Goal: Task Accomplishment & Management: Use online tool/utility

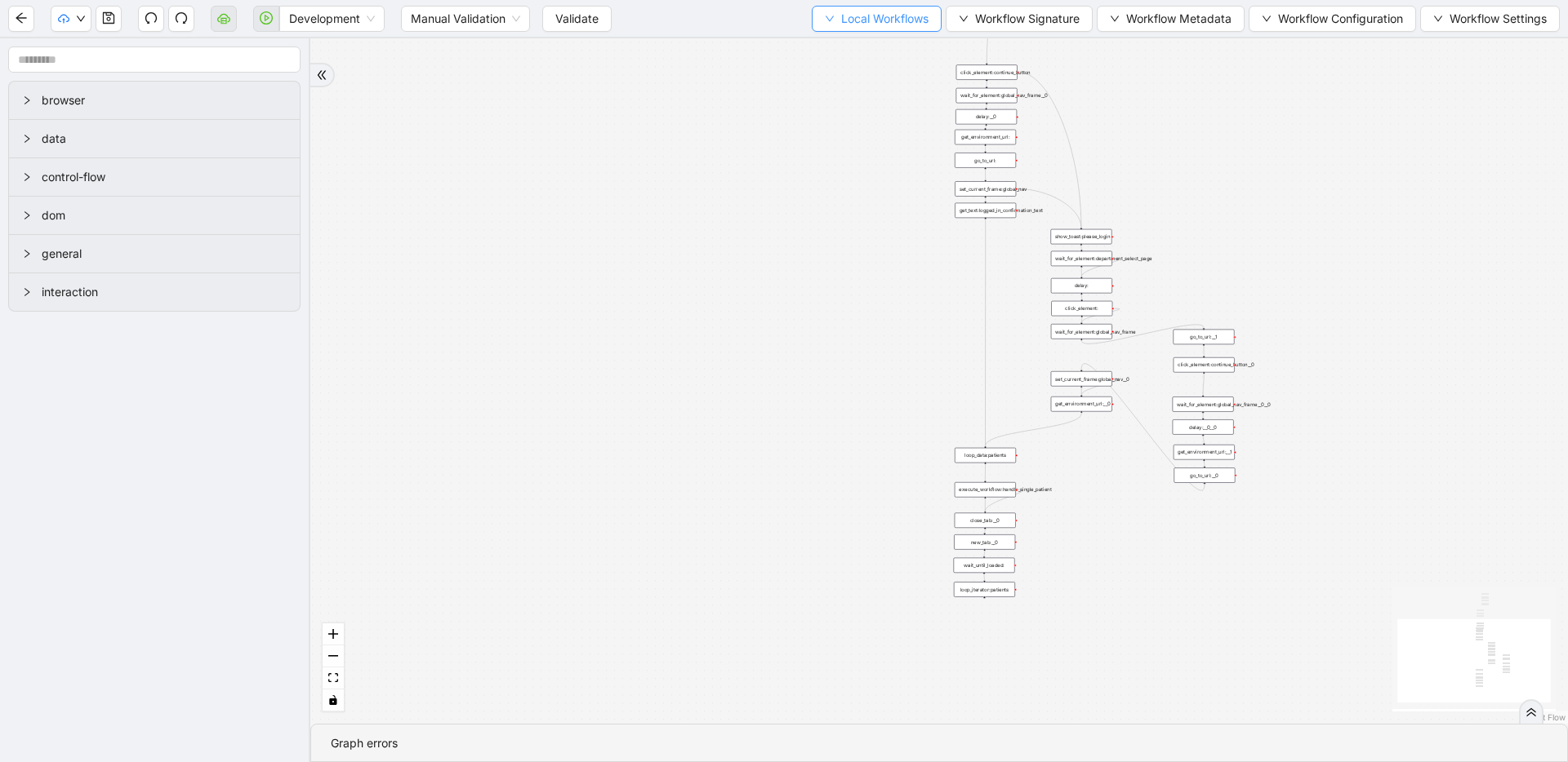
click at [862, 7] on button "Local Workflows" at bounding box center [877, 19] width 130 height 26
click at [849, 44] on span "Select" at bounding box center [869, 50] width 106 height 18
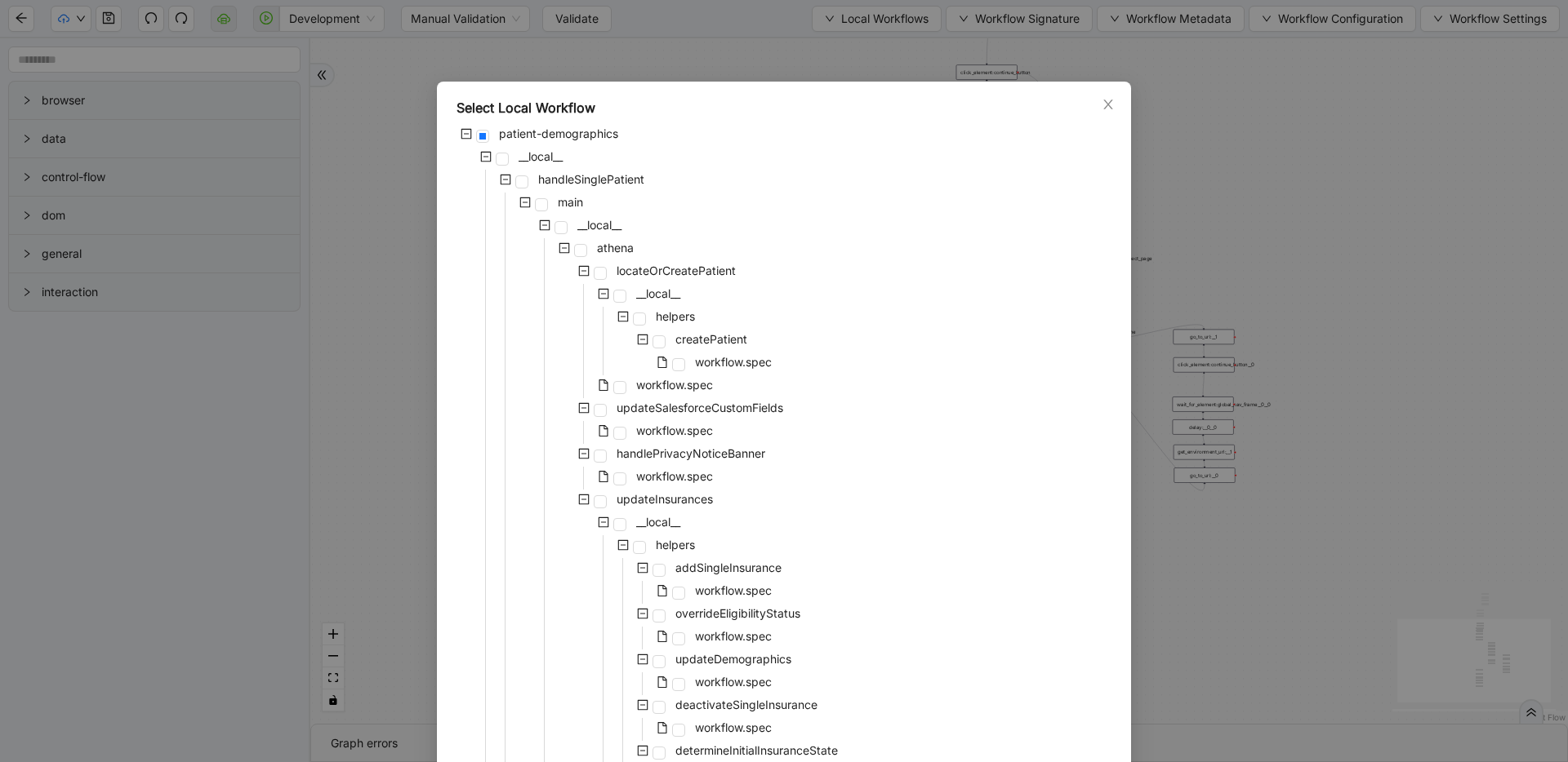
click at [759, 39] on div "Select Local Workflow patient-demographics __local__ handleSinglePatient main _…" at bounding box center [784, 381] width 1568 height 762
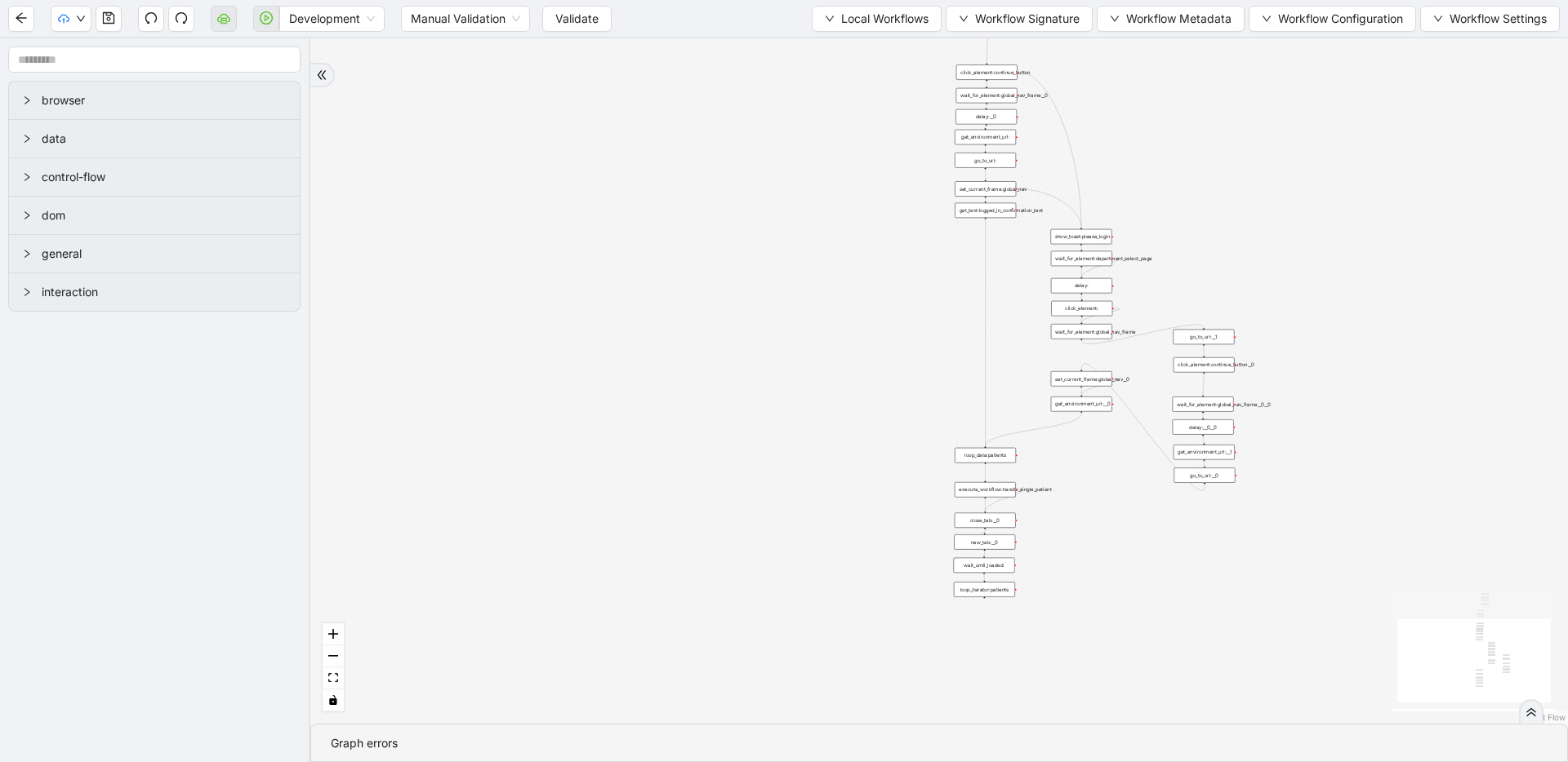
click at [754, 126] on div "trigger loop_data:patients loop_iterator:patients execute_workflow:handle_singl…" at bounding box center [939, 381] width 1257 height 686
click at [880, 149] on div "trigger loop_data:patients loop_iterator:patients execute_workflow:handle_singl…" at bounding box center [939, 381] width 1257 height 686
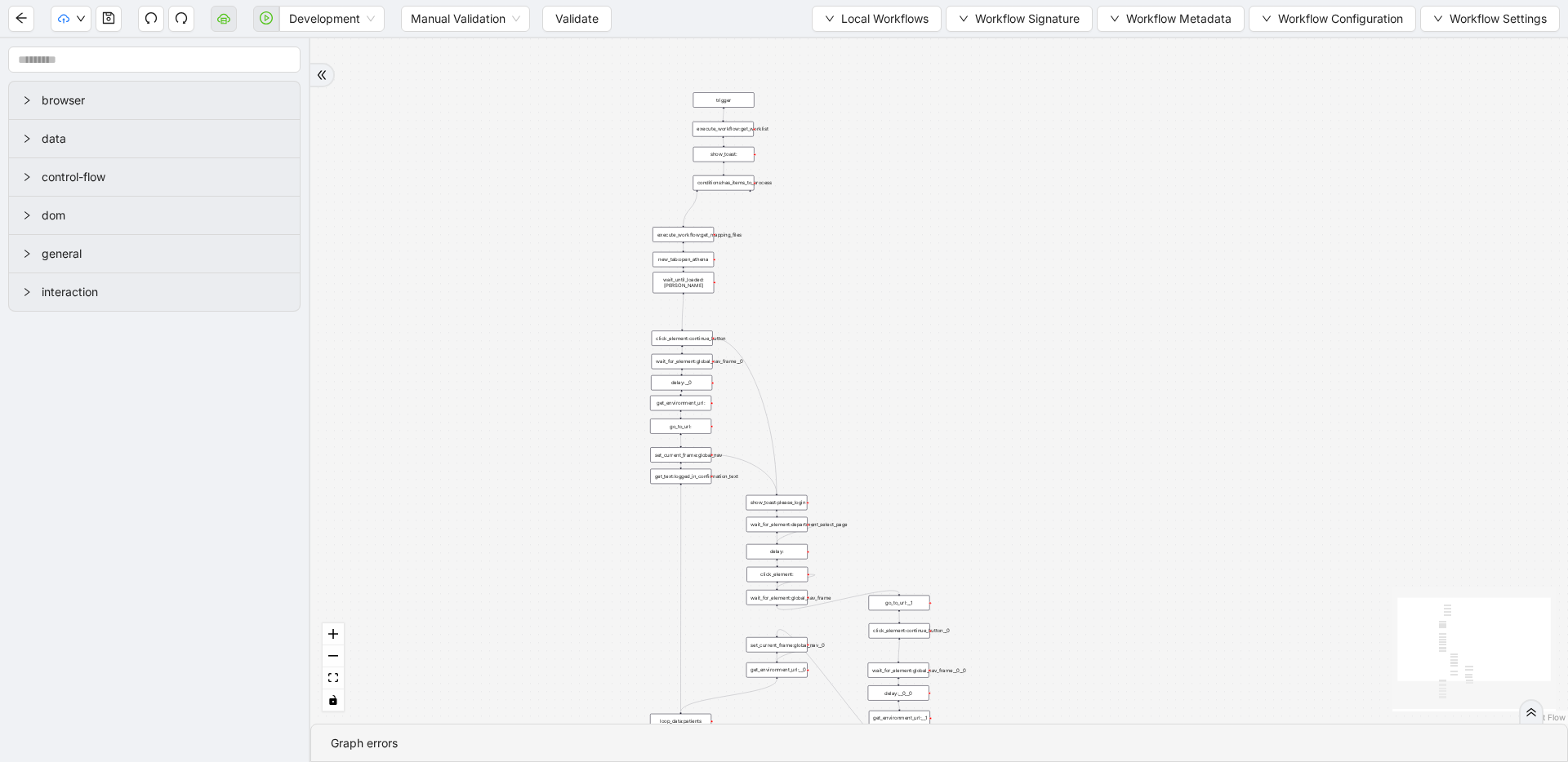
drag, startPoint x: 643, startPoint y: 286, endPoint x: 536, endPoint y: 418, distance: 169.9
click at [834, 29] on button "Local Workflows" at bounding box center [877, 19] width 130 height 26
click at [835, 47] on span "Select" at bounding box center [869, 50] width 106 height 18
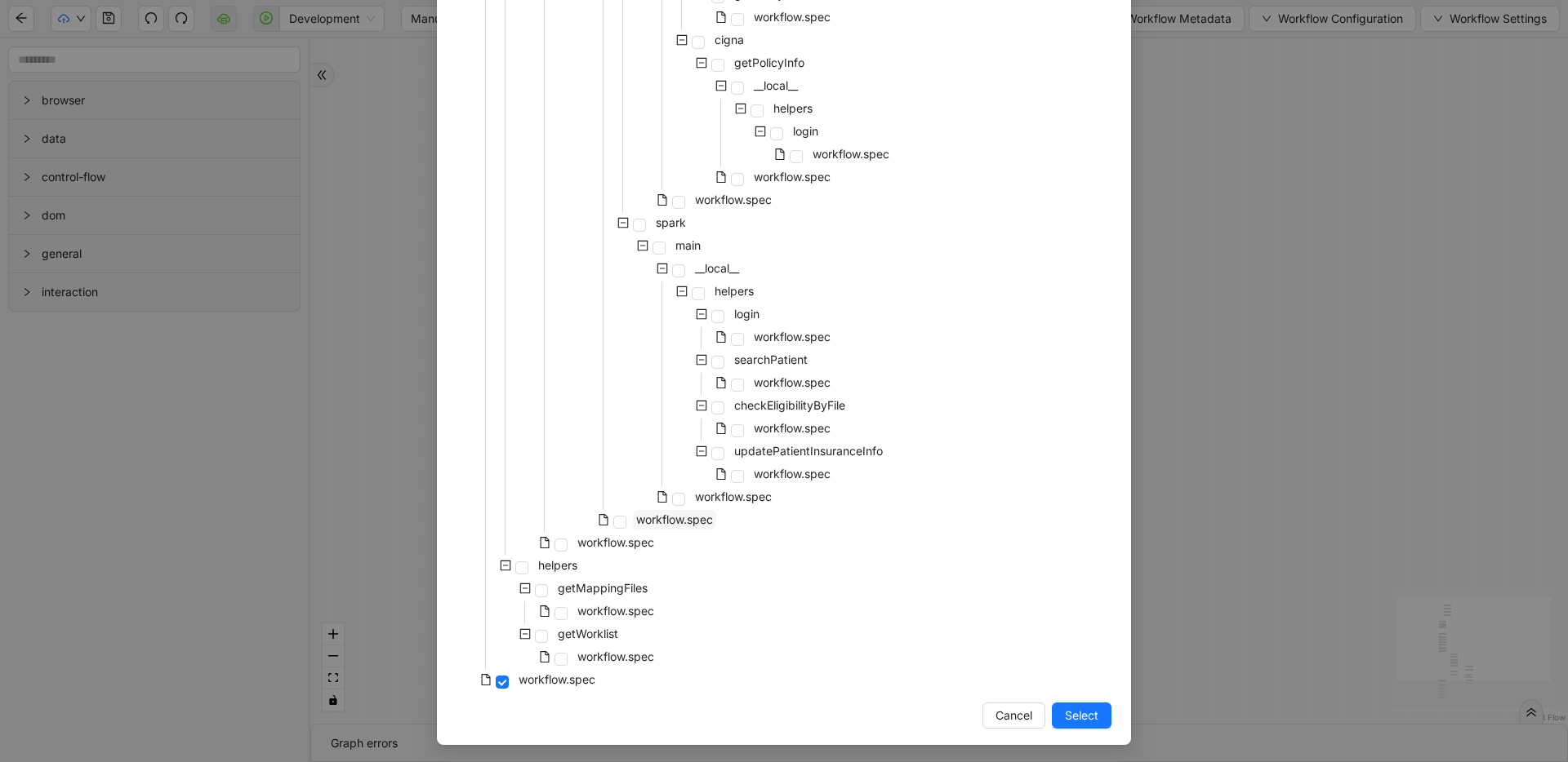
scroll to position [1147, 0]
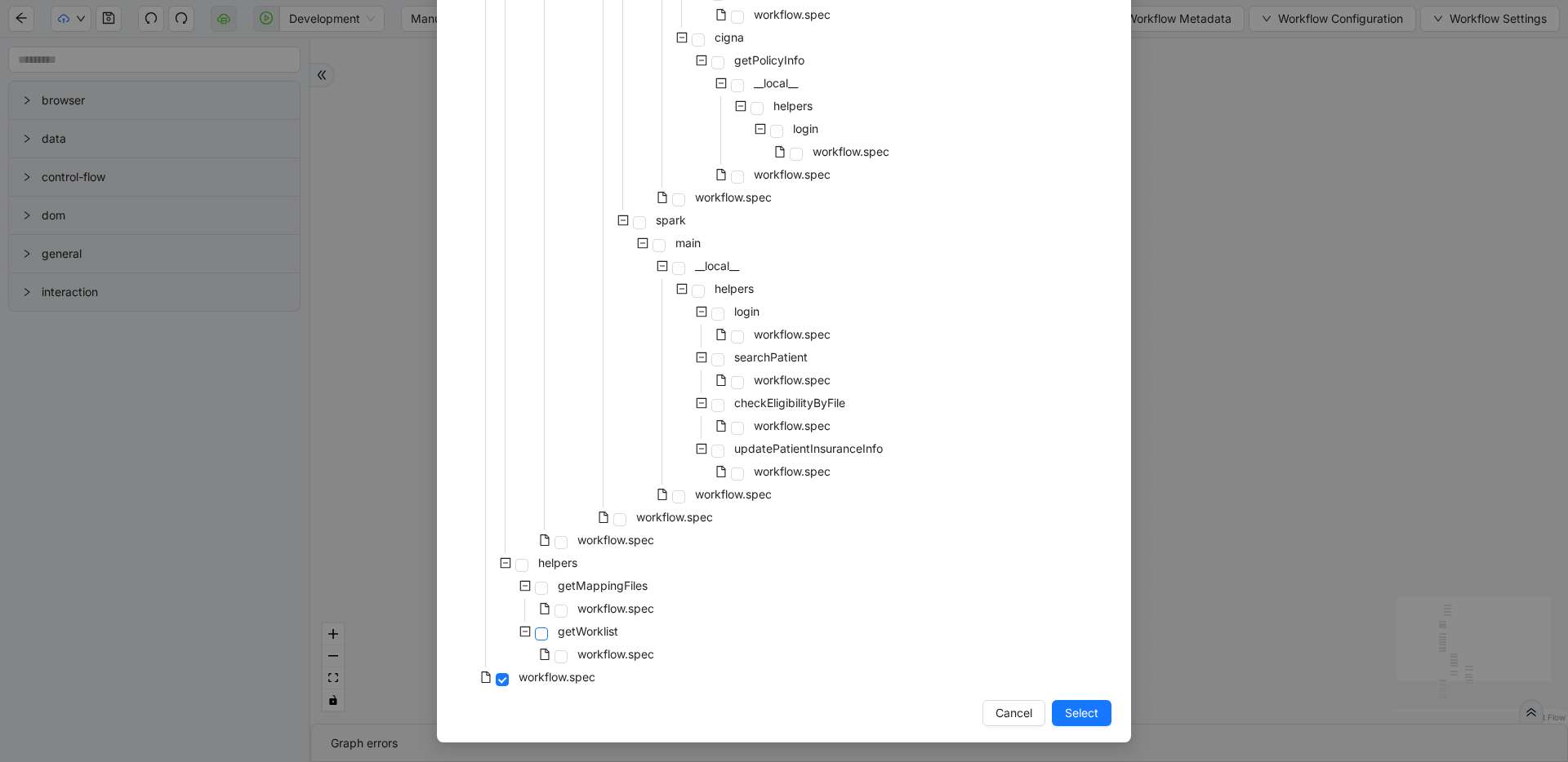
click at [536, 634] on span at bounding box center [541, 634] width 13 height 13
click at [1064, 719] on span "Select" at bounding box center [1081, 713] width 34 height 18
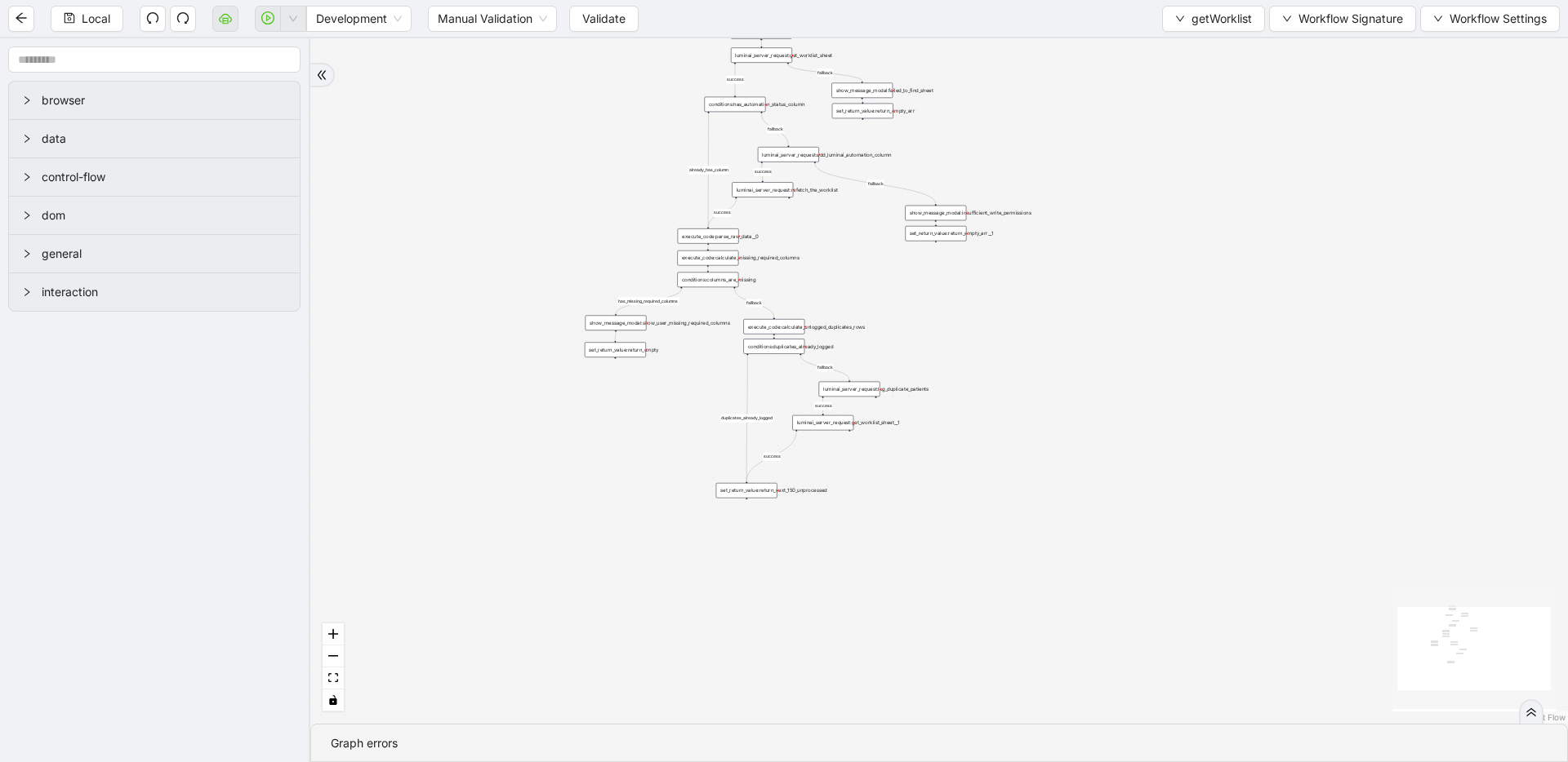
drag, startPoint x: 1130, startPoint y: 237, endPoint x: 1209, endPoint y: 92, distance: 165.1
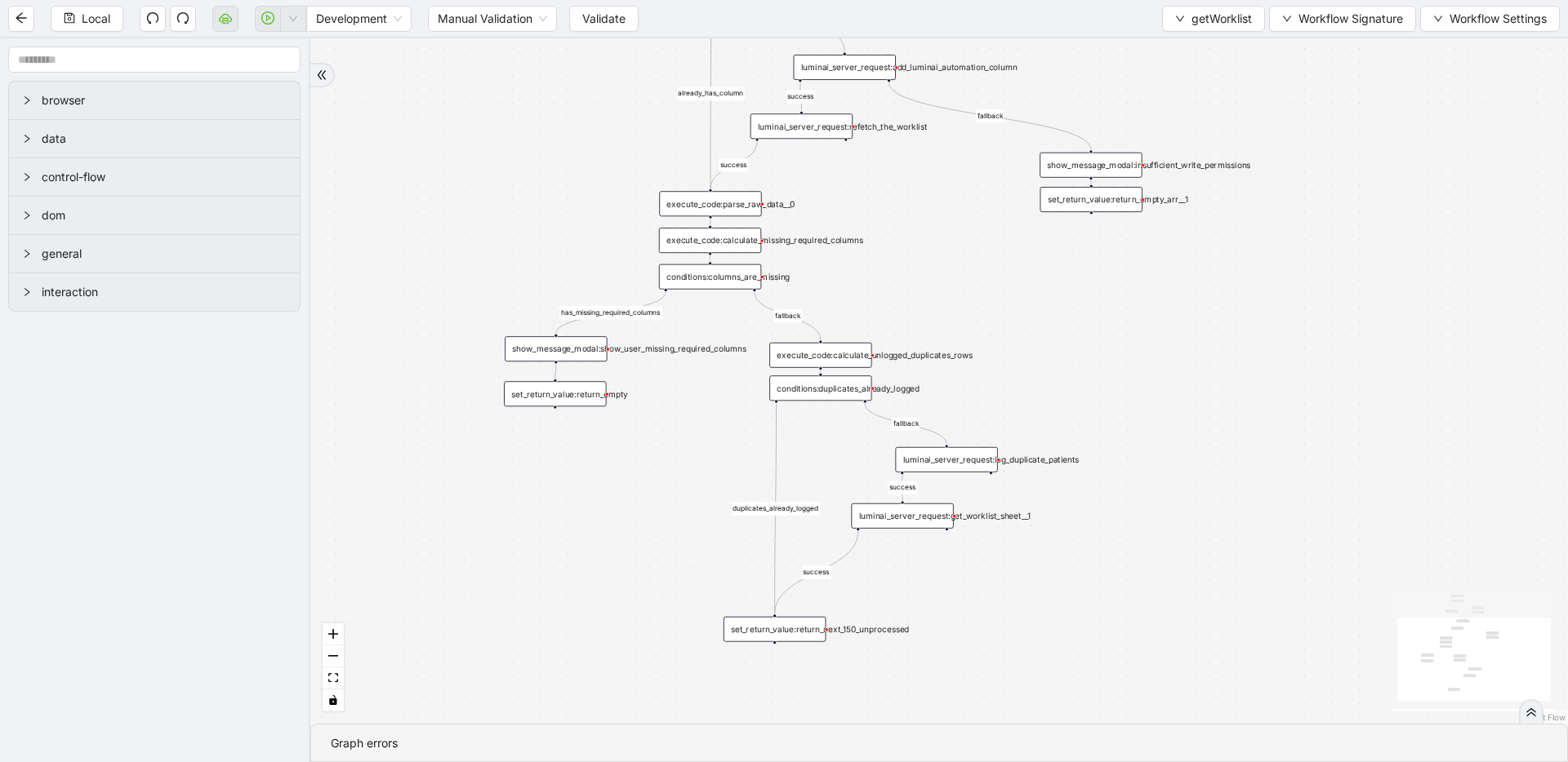
drag, startPoint x: 872, startPoint y: 275, endPoint x: 969, endPoint y: 69, distance: 227.7
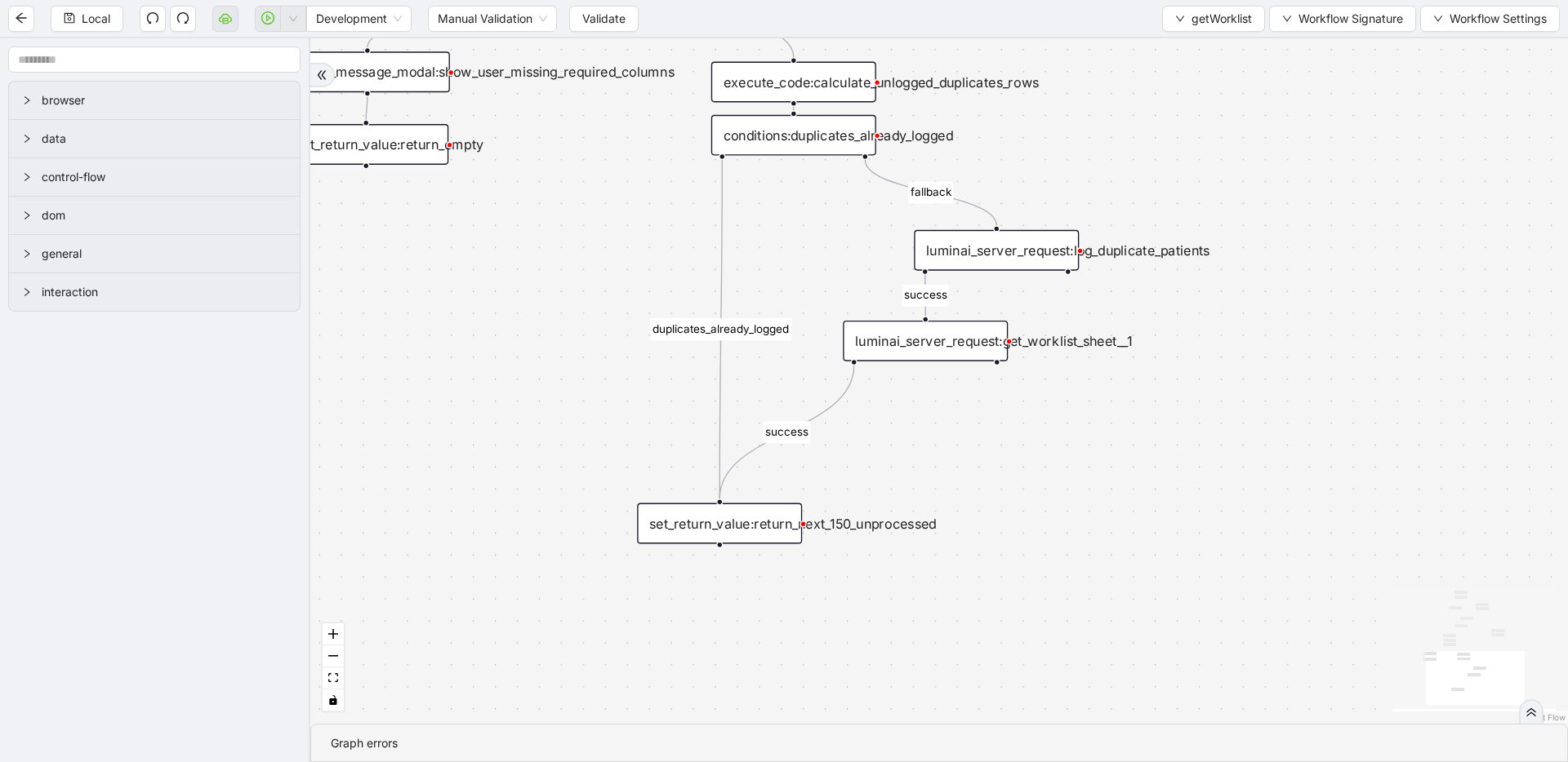
click at [698, 516] on div "set_return_value:return_next_150_unprocessed" at bounding box center [720, 523] width 165 height 41
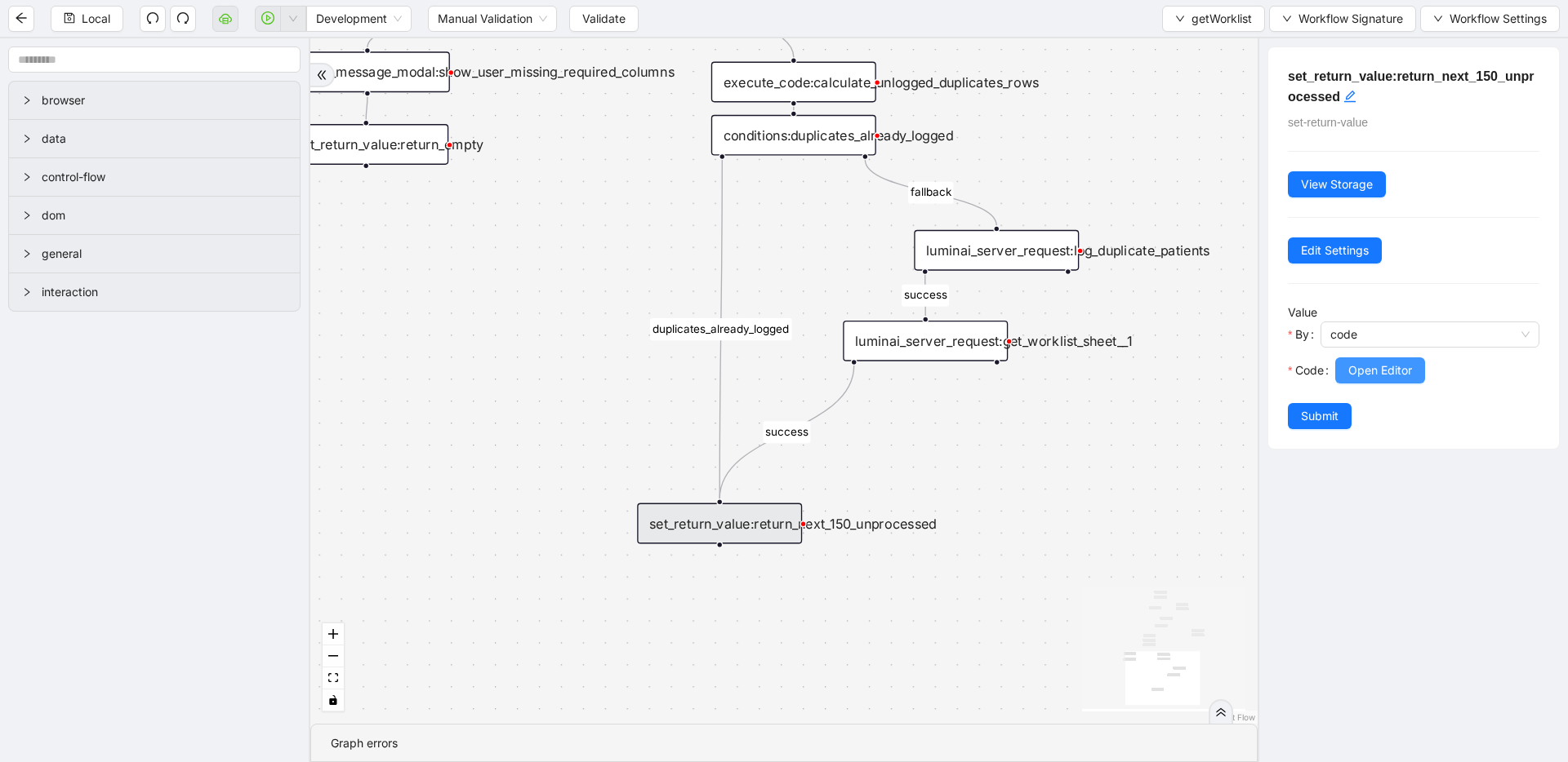
click at [1391, 374] on span "Open Editor" at bounding box center [1380, 371] width 63 height 18
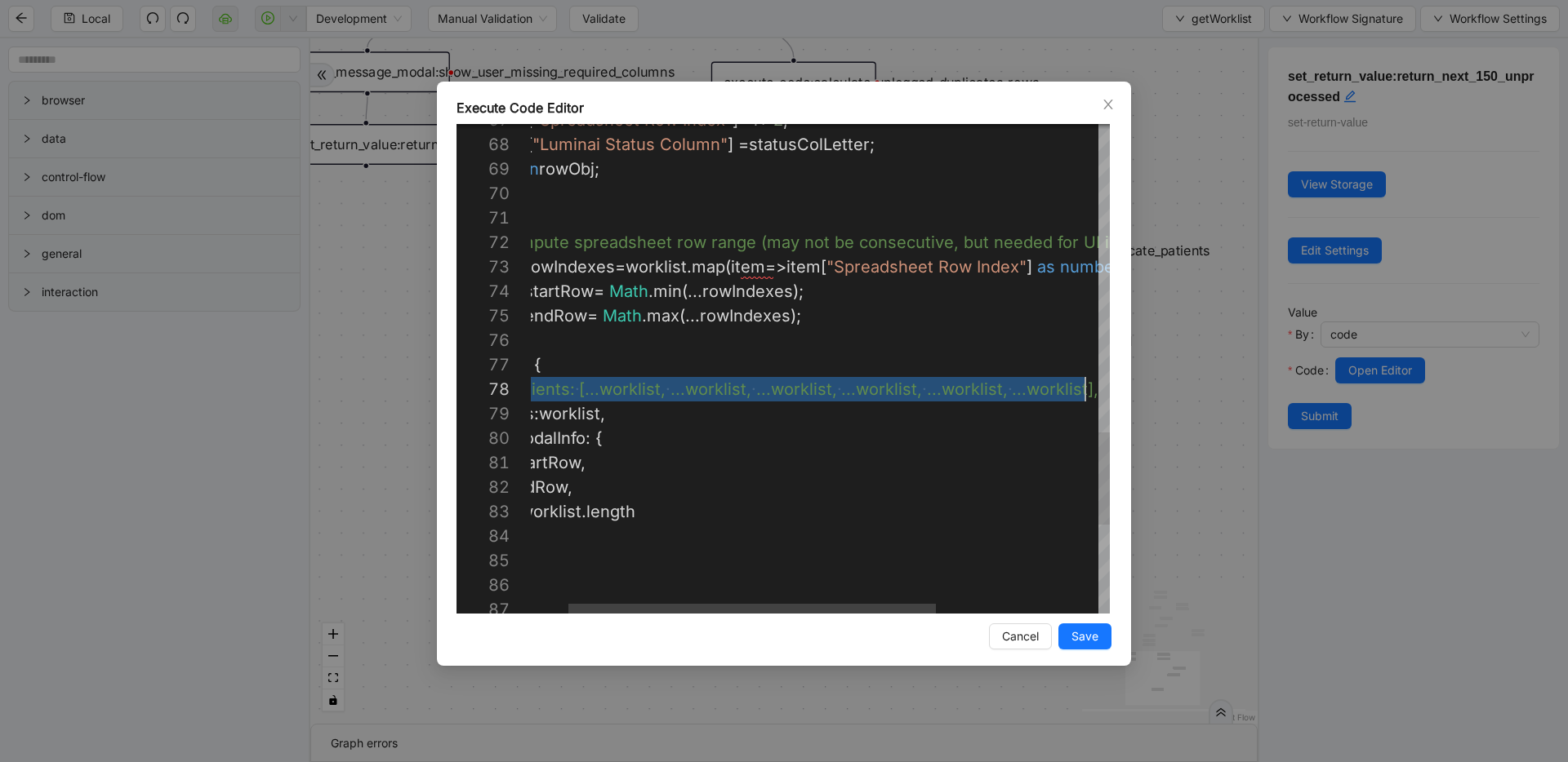
scroll to position [171, 614]
drag, startPoint x: 550, startPoint y: 391, endPoint x: 1183, endPoint y: 382, distance: 633.1
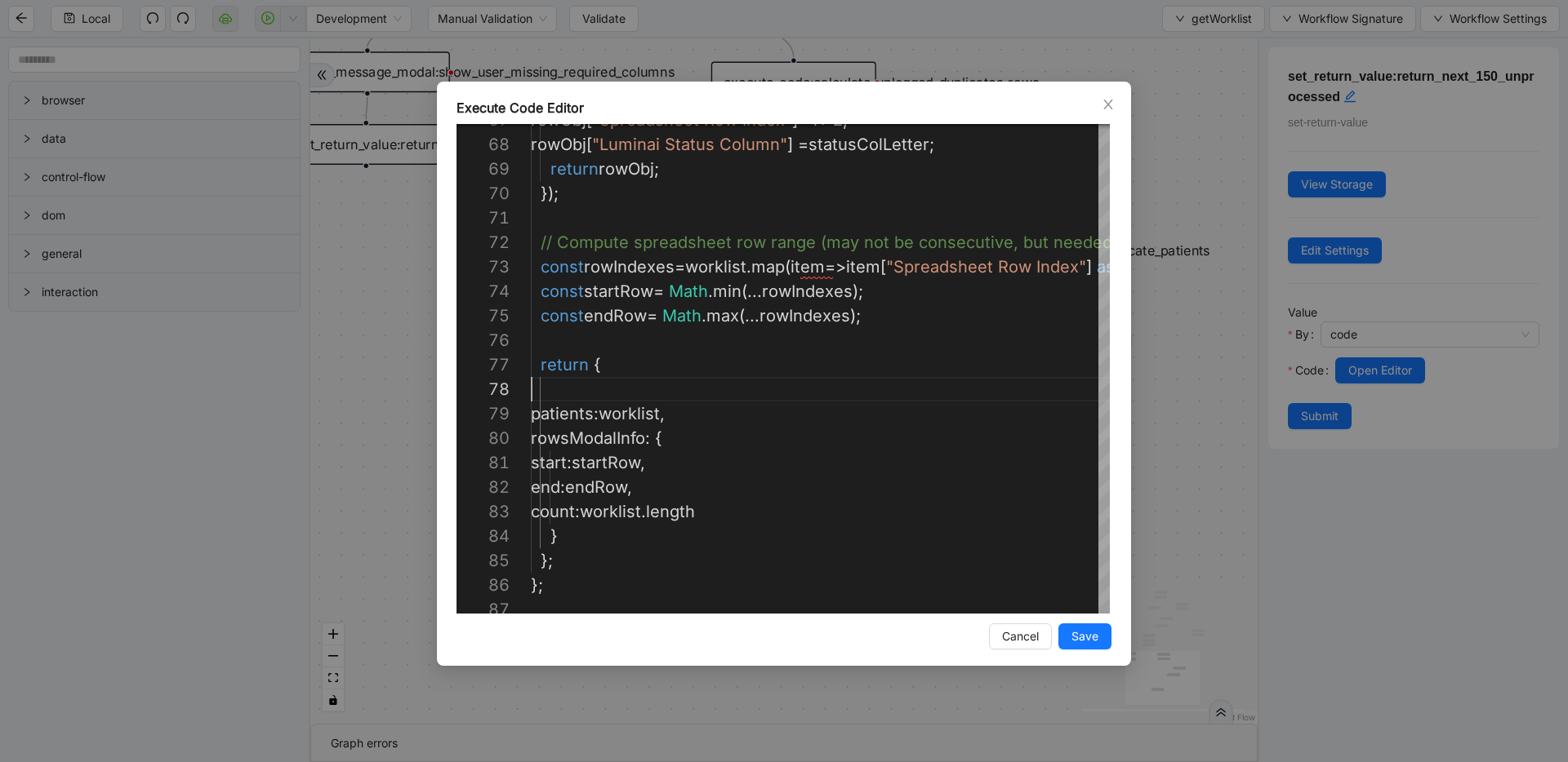
scroll to position [171, 0]
type textarea "**********"
click at [1071, 640] on span "Save" at bounding box center [1084, 636] width 27 height 18
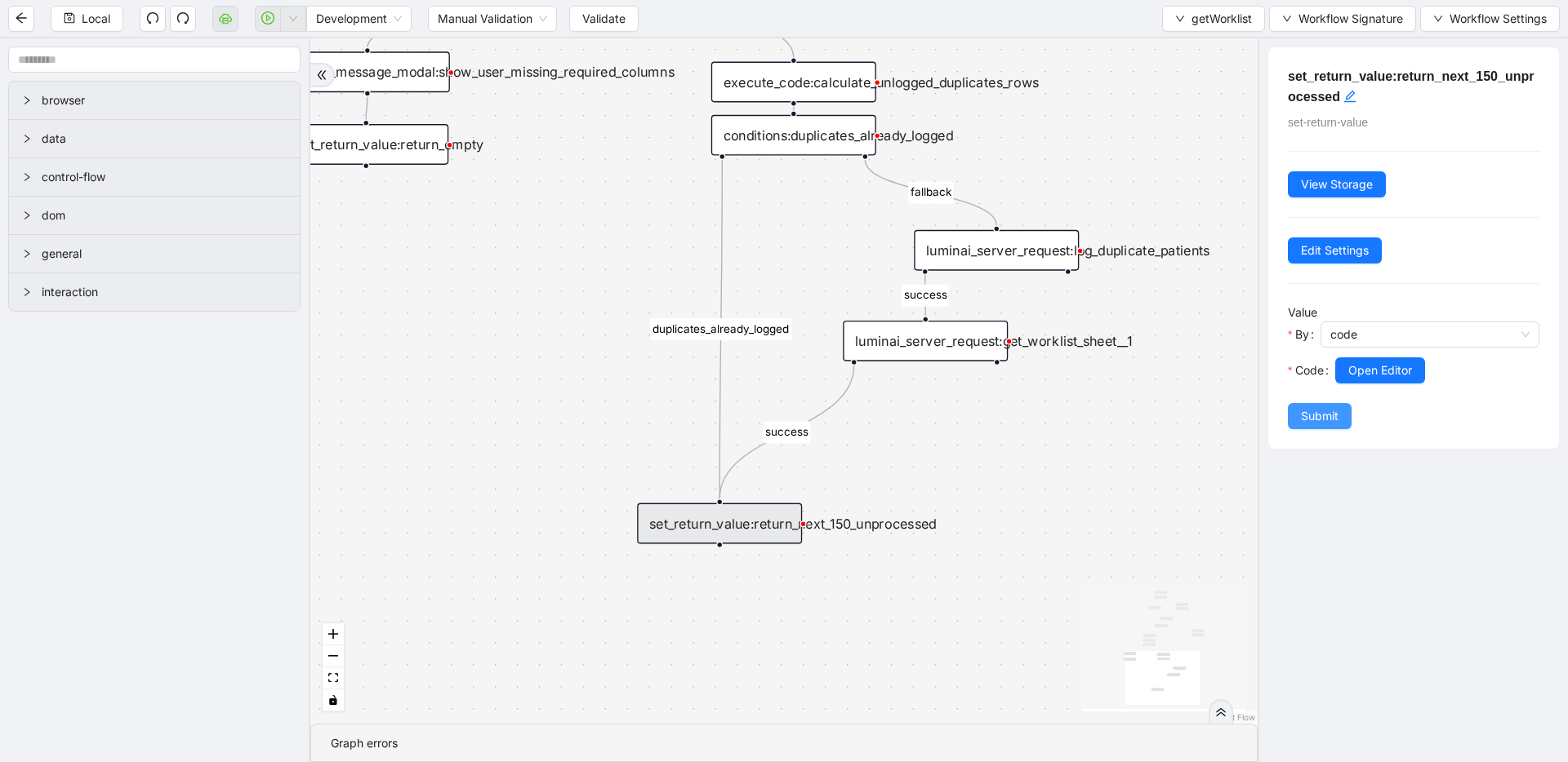
click at [1323, 415] on span "Submit" at bounding box center [1319, 416] width 37 height 18
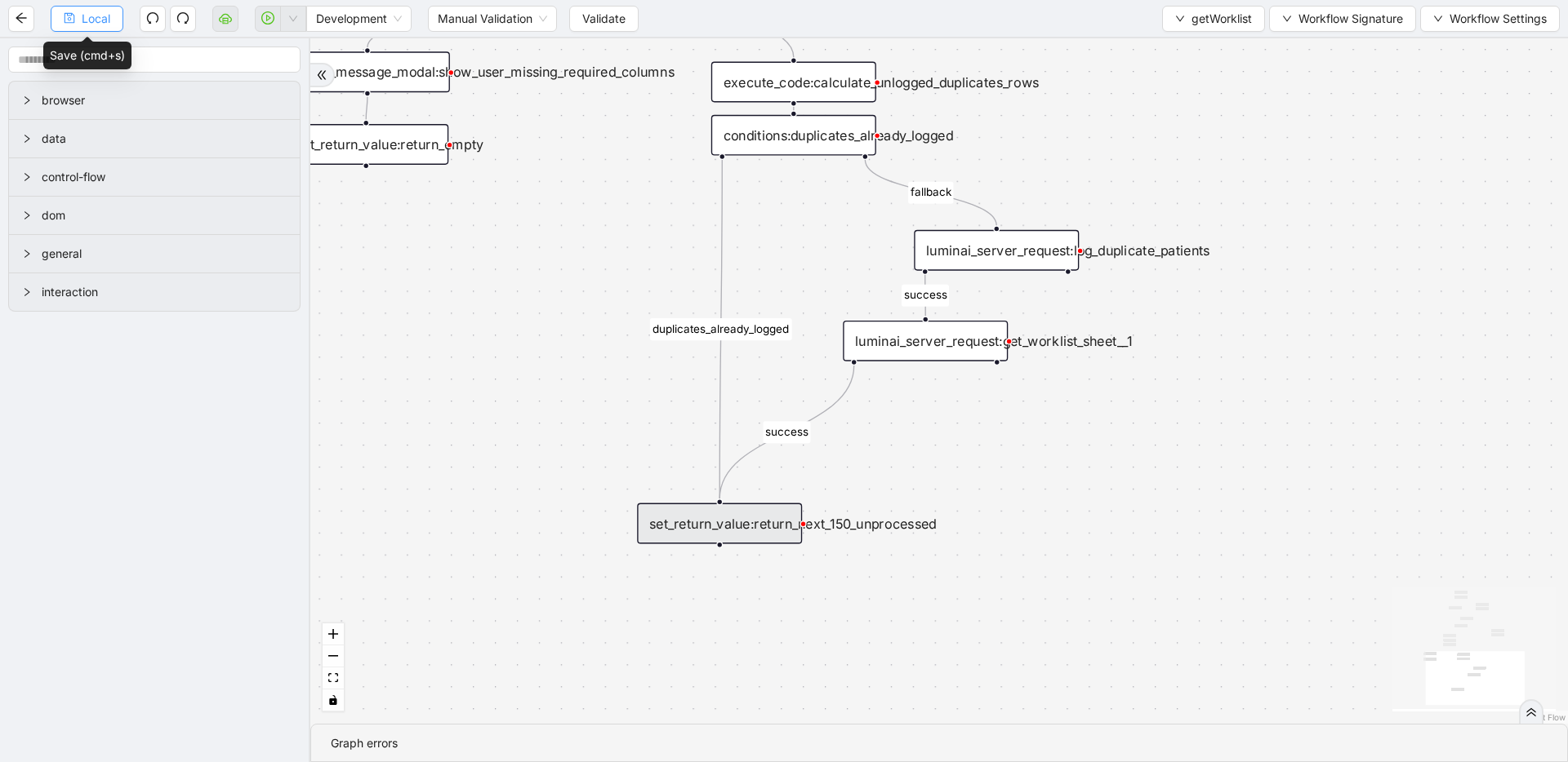
click at [109, 14] on span "Local" at bounding box center [96, 18] width 29 height 18
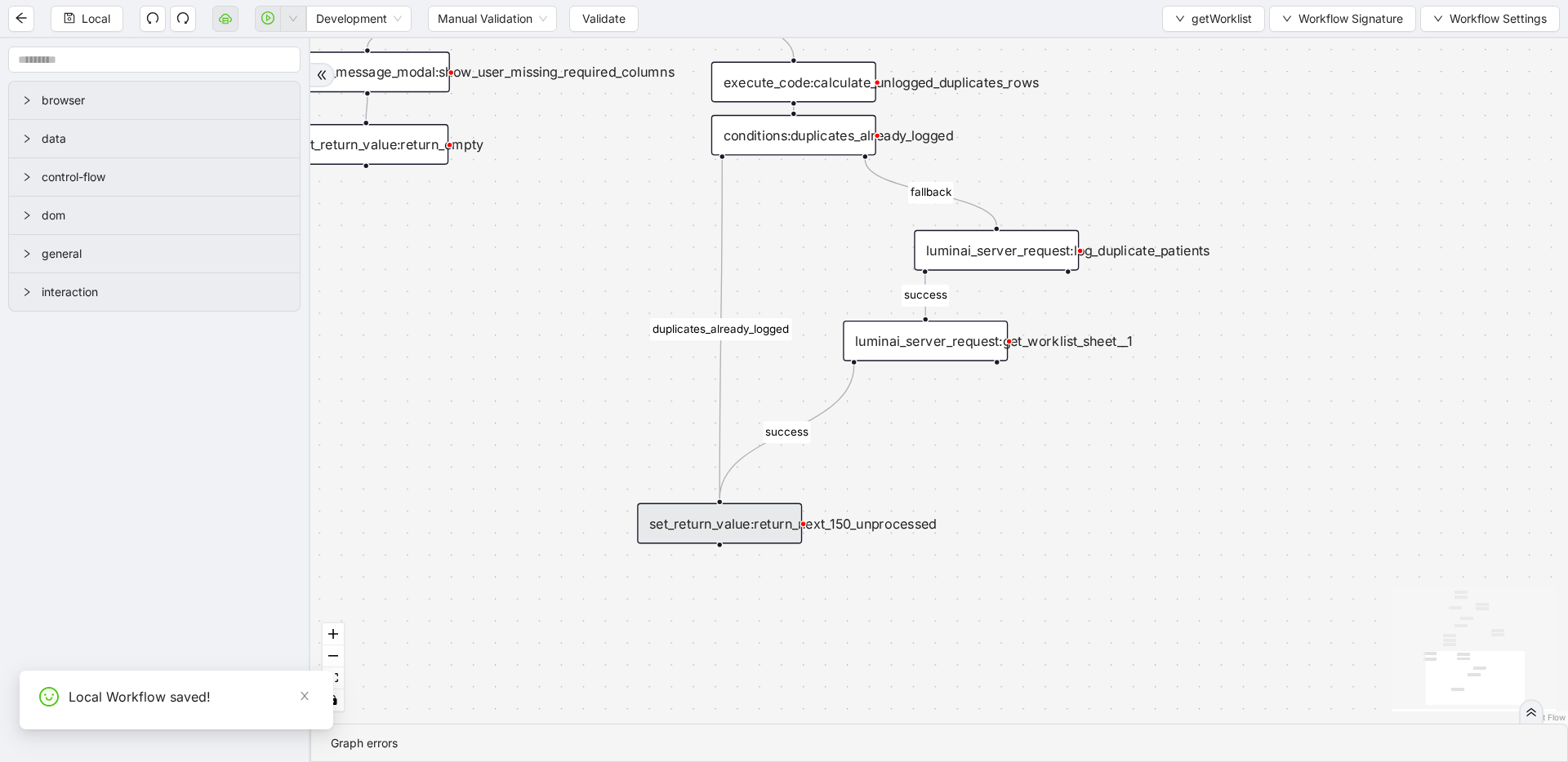
click at [762, 523] on div "set_return_value:return_next_150_unprocessed" at bounding box center [720, 523] width 165 height 41
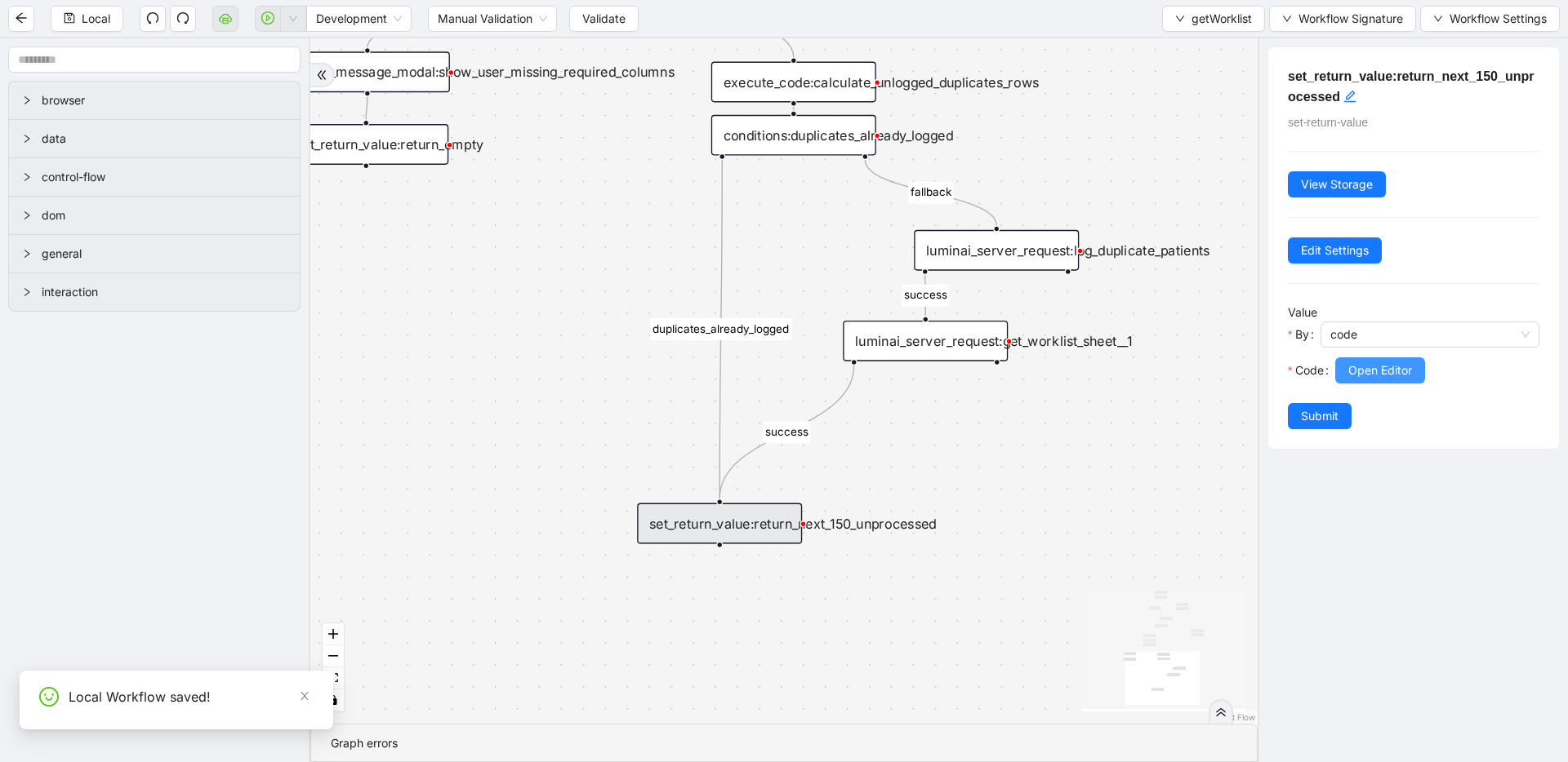
click at [1394, 379] on button "Open Editor" at bounding box center [1380, 371] width 89 height 26
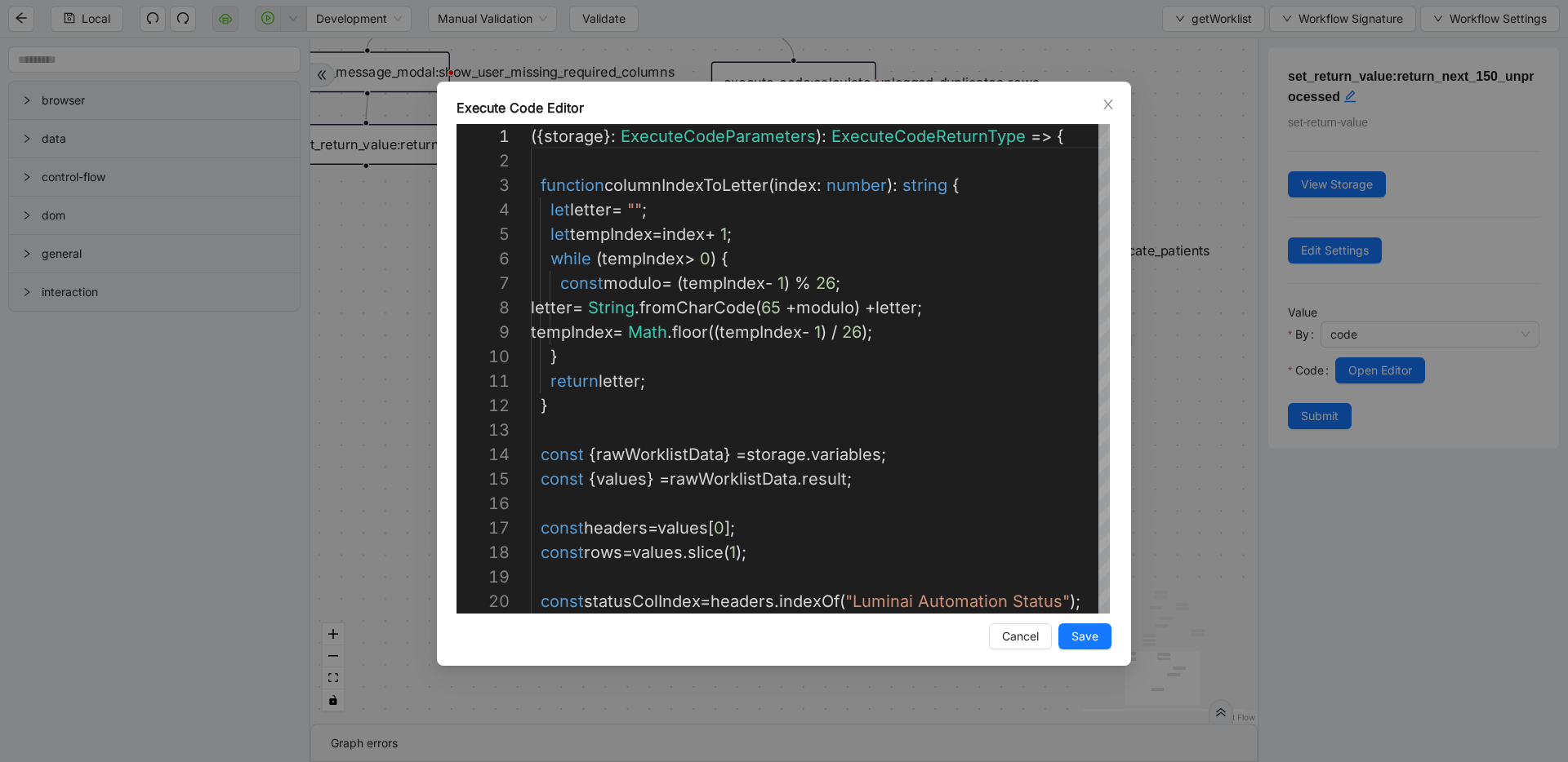
scroll to position [245, 0]
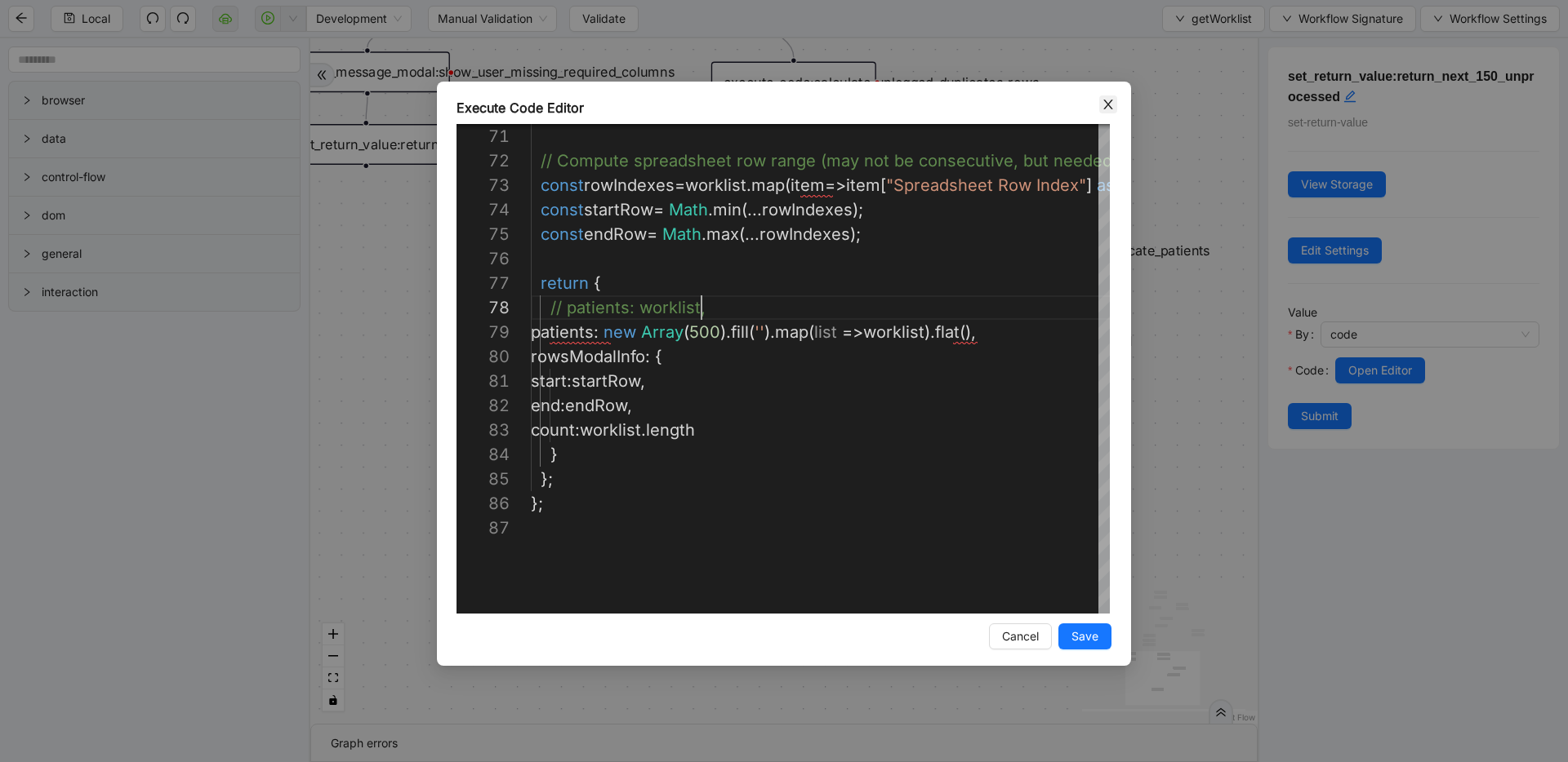
scroll to position [171, 171]
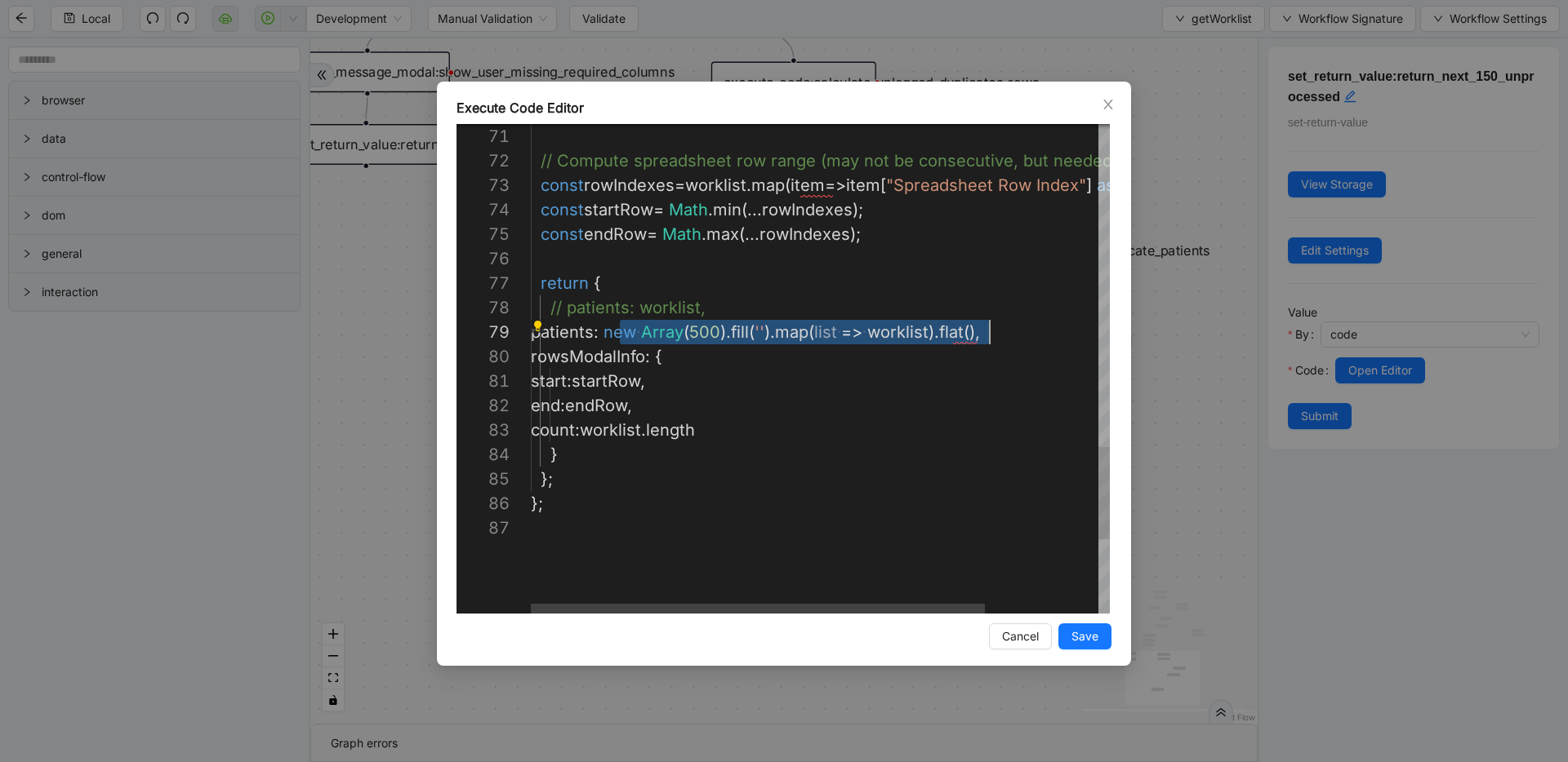
drag, startPoint x: 621, startPoint y: 336, endPoint x: 988, endPoint y: 333, distance: 367.0
drag, startPoint x: 989, startPoint y: 332, endPoint x: 621, endPoint y: 334, distance: 368.0
type textarea "**********"
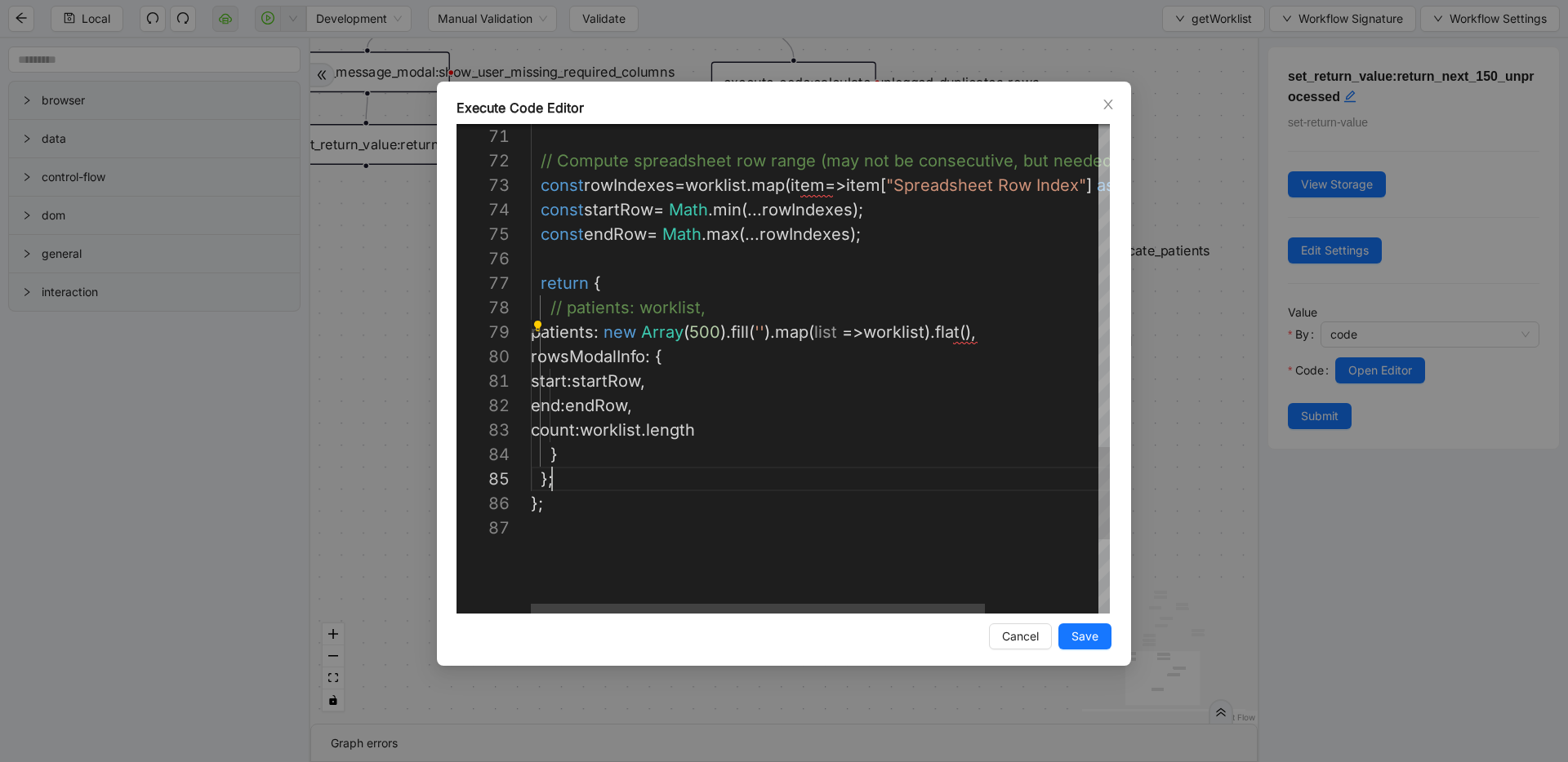
click at [1088, 641] on span "Save" at bounding box center [1084, 636] width 27 height 18
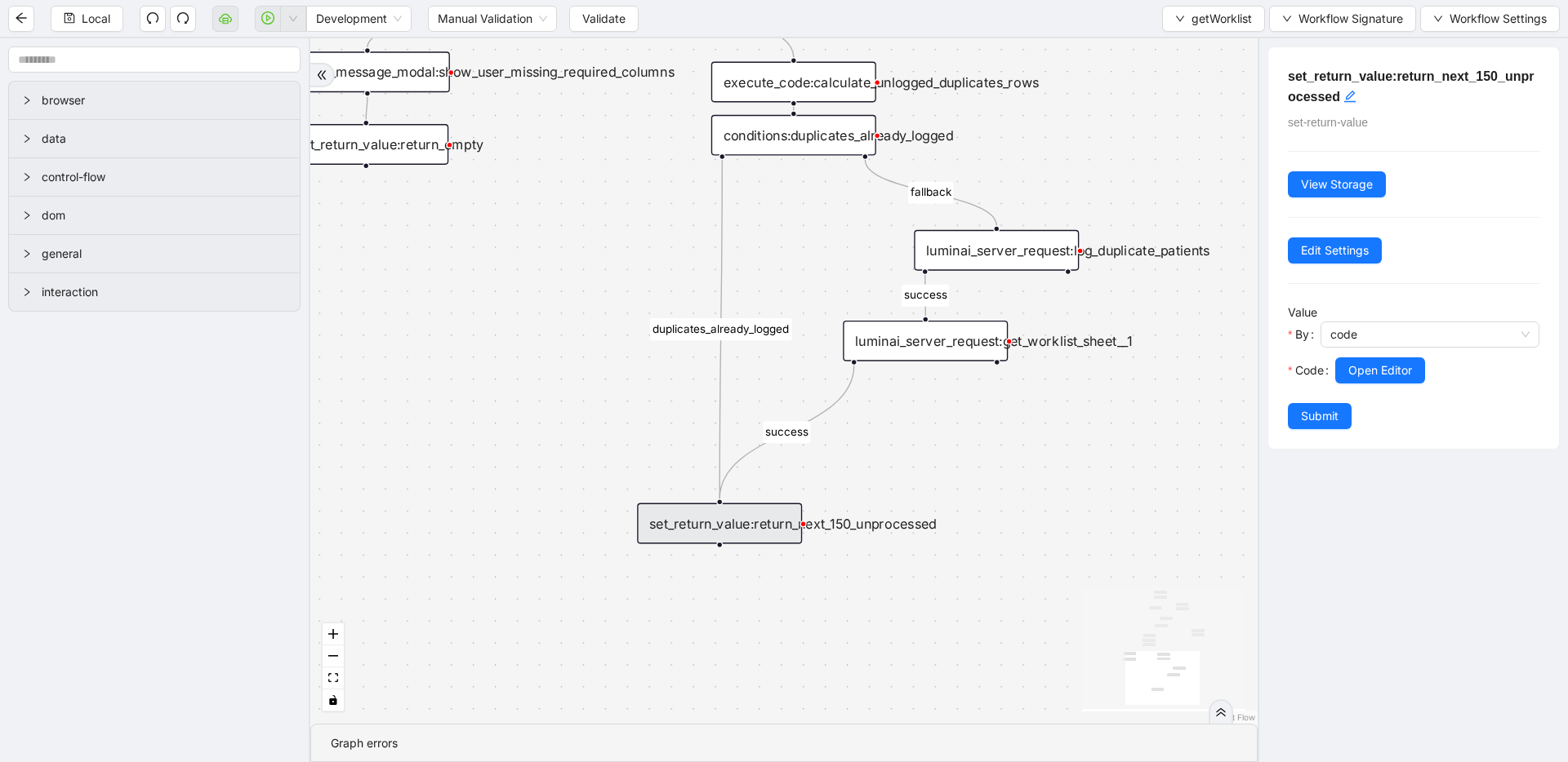
click at [1319, 414] on span "Submit" at bounding box center [1319, 416] width 37 height 18
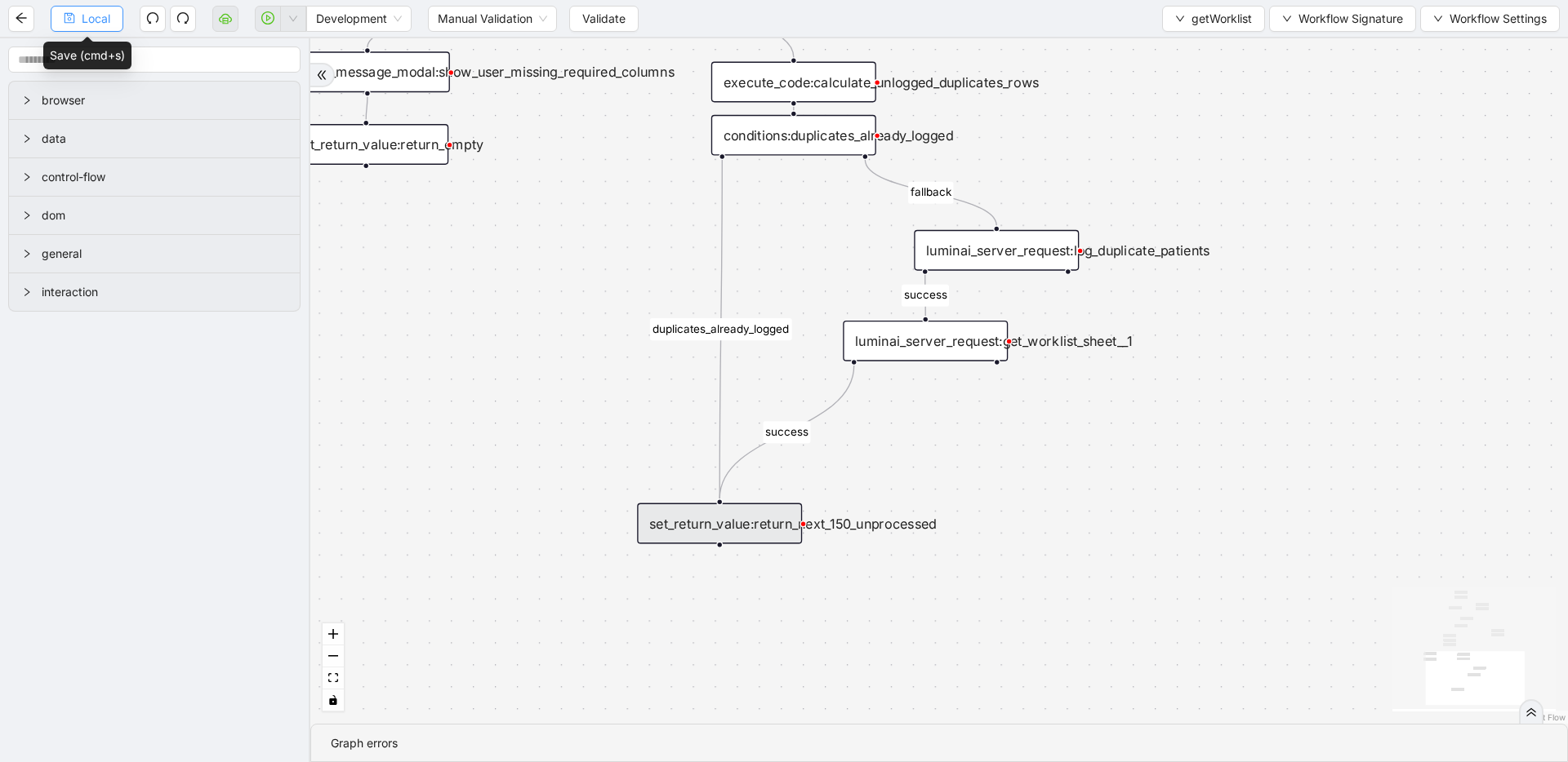
click at [76, 26] on button "Local" at bounding box center [87, 19] width 73 height 26
click at [721, 532] on div "set_return_value:return_next_150_unprocessed" at bounding box center [720, 523] width 165 height 41
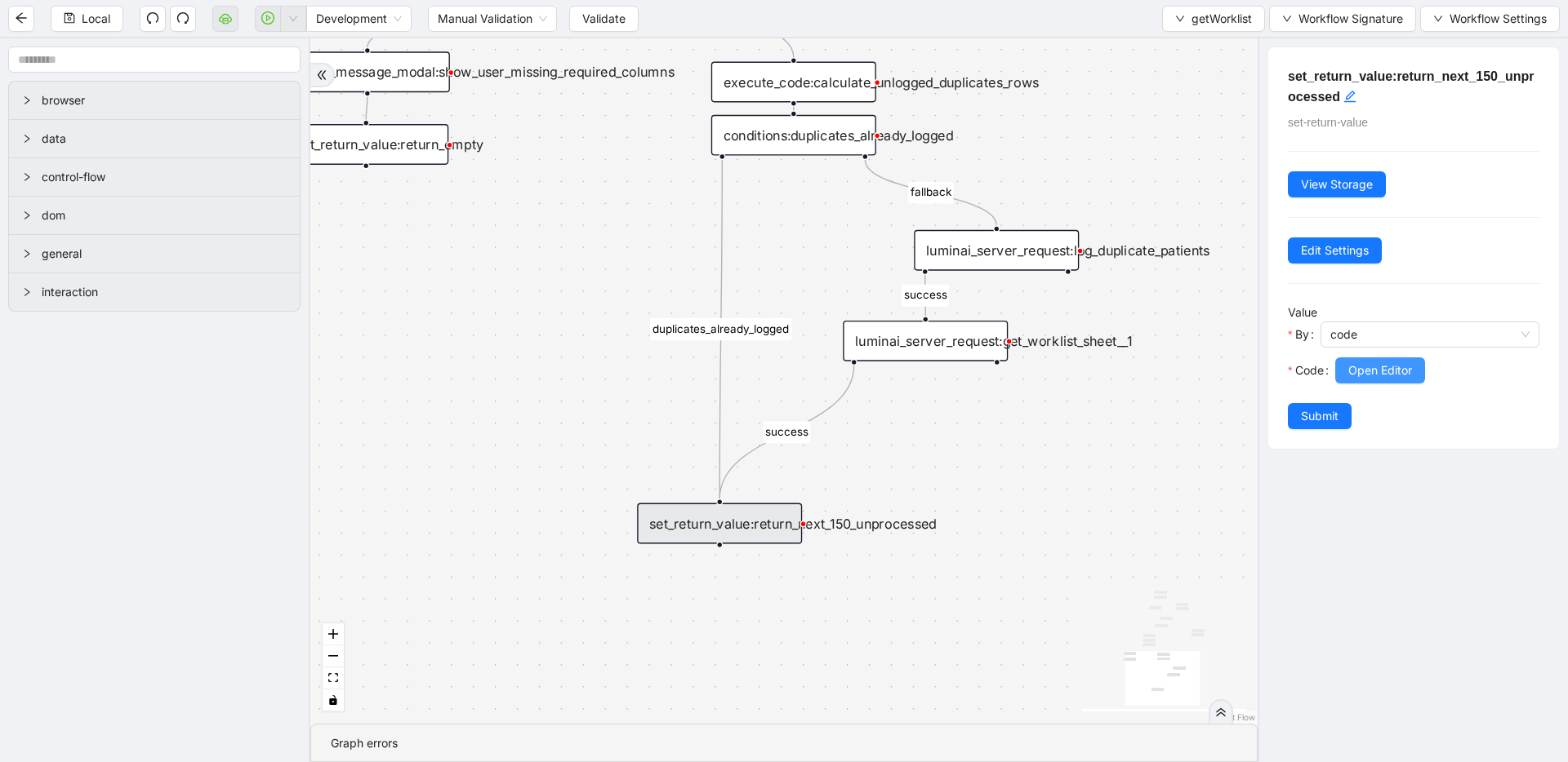
click at [1374, 378] on button "Open Editor" at bounding box center [1380, 371] width 89 height 26
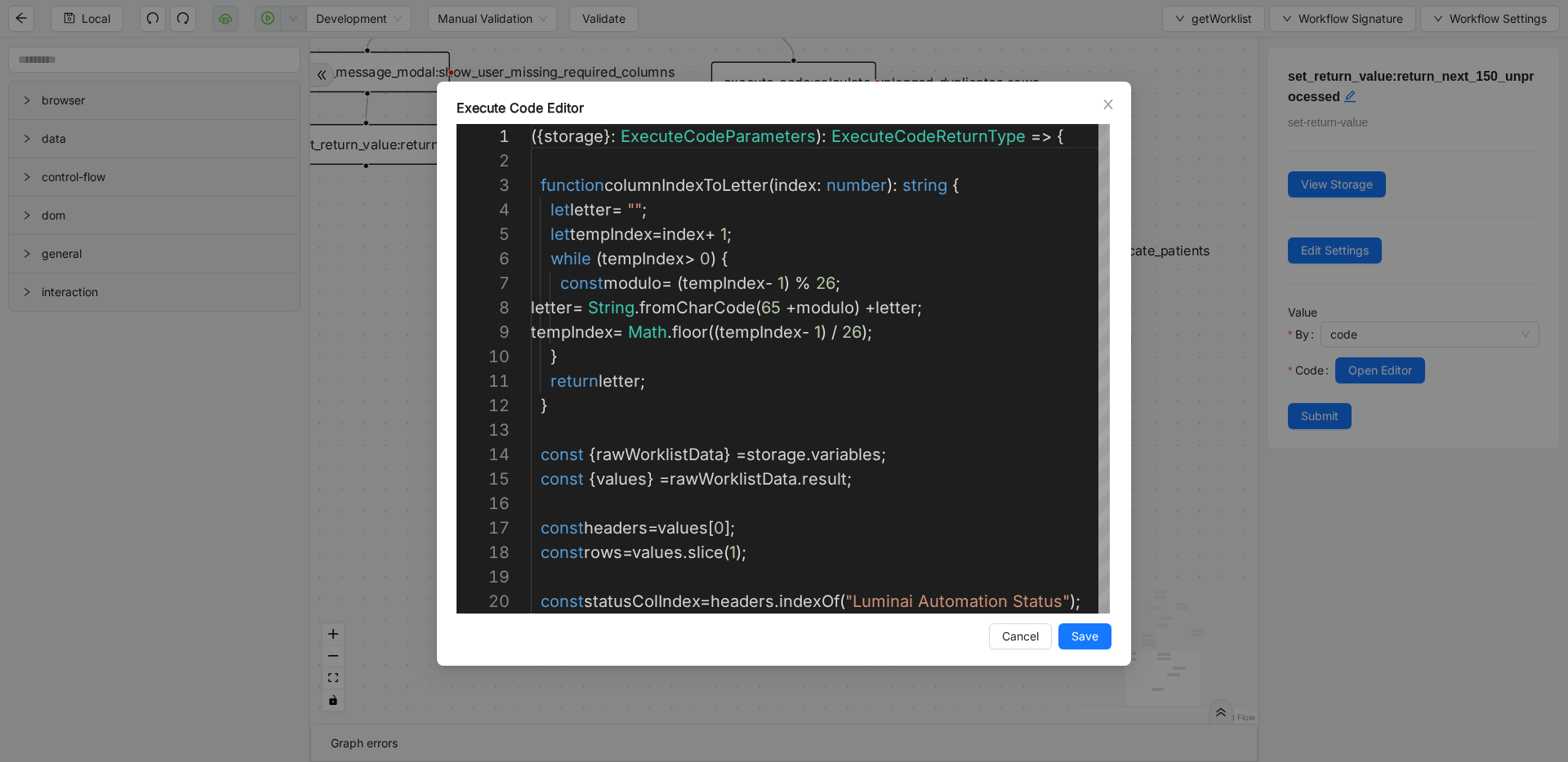
scroll to position [245, 0]
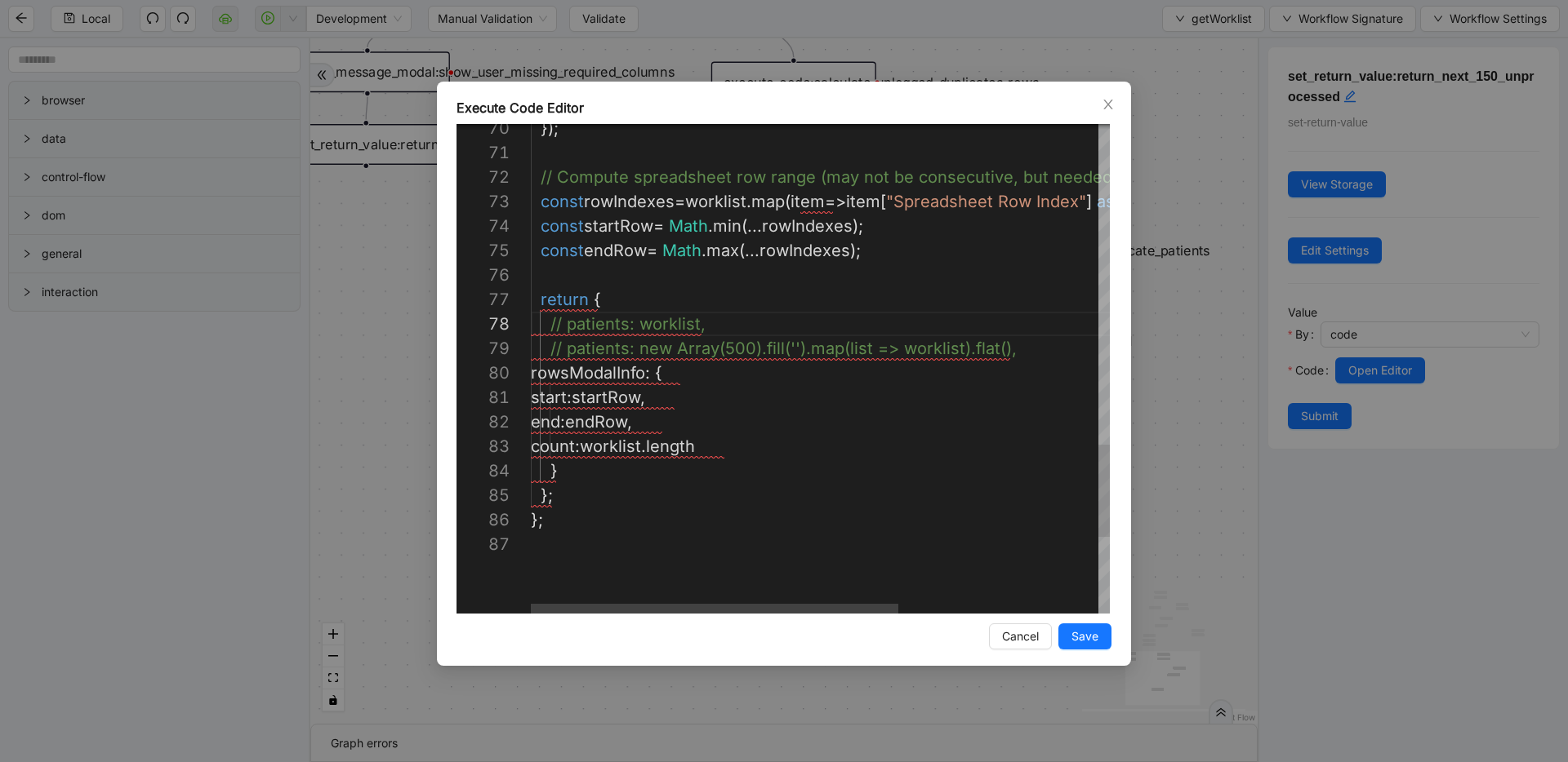
type textarea "**********"
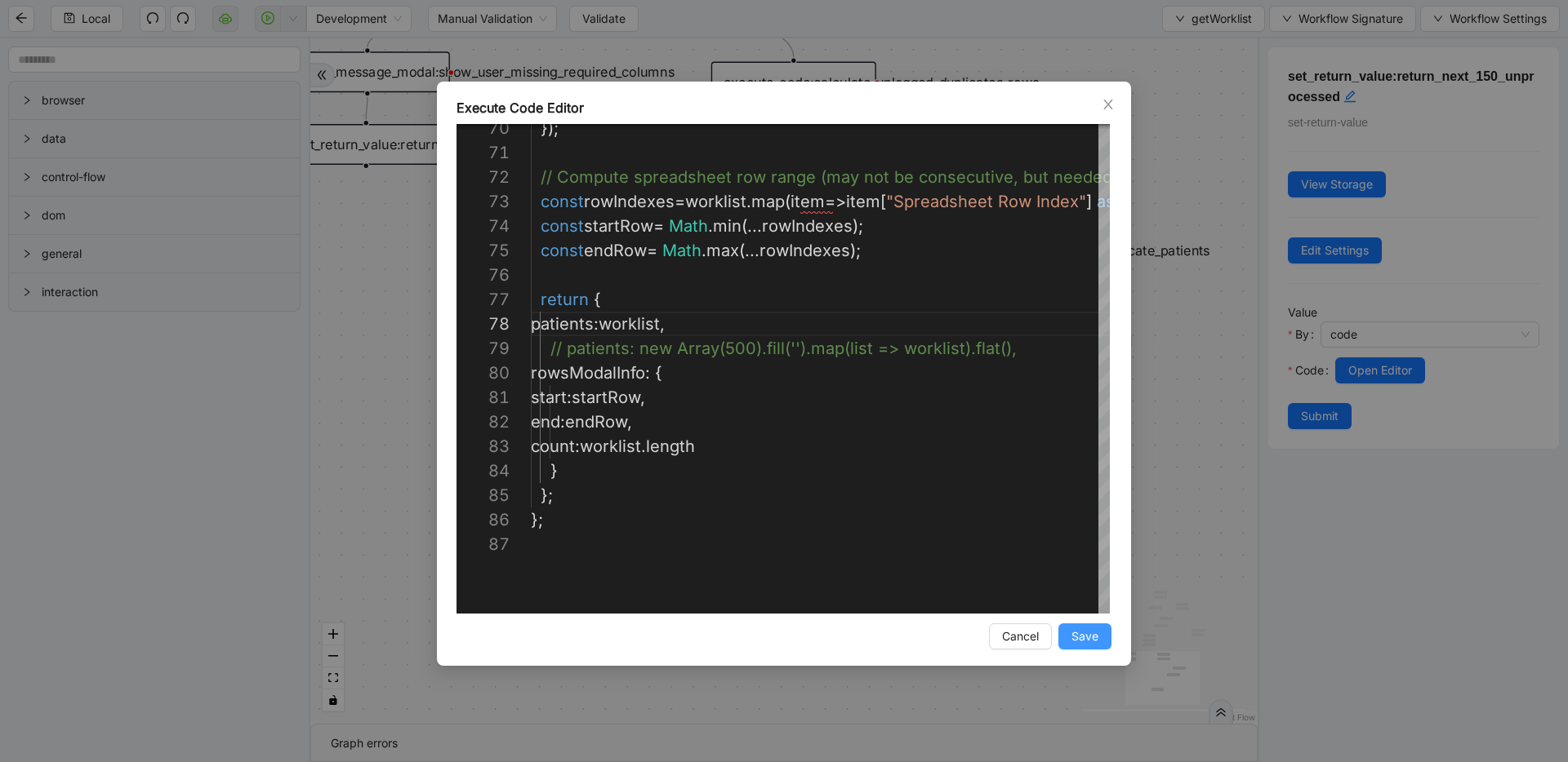
click at [1090, 634] on span "Save" at bounding box center [1084, 636] width 27 height 18
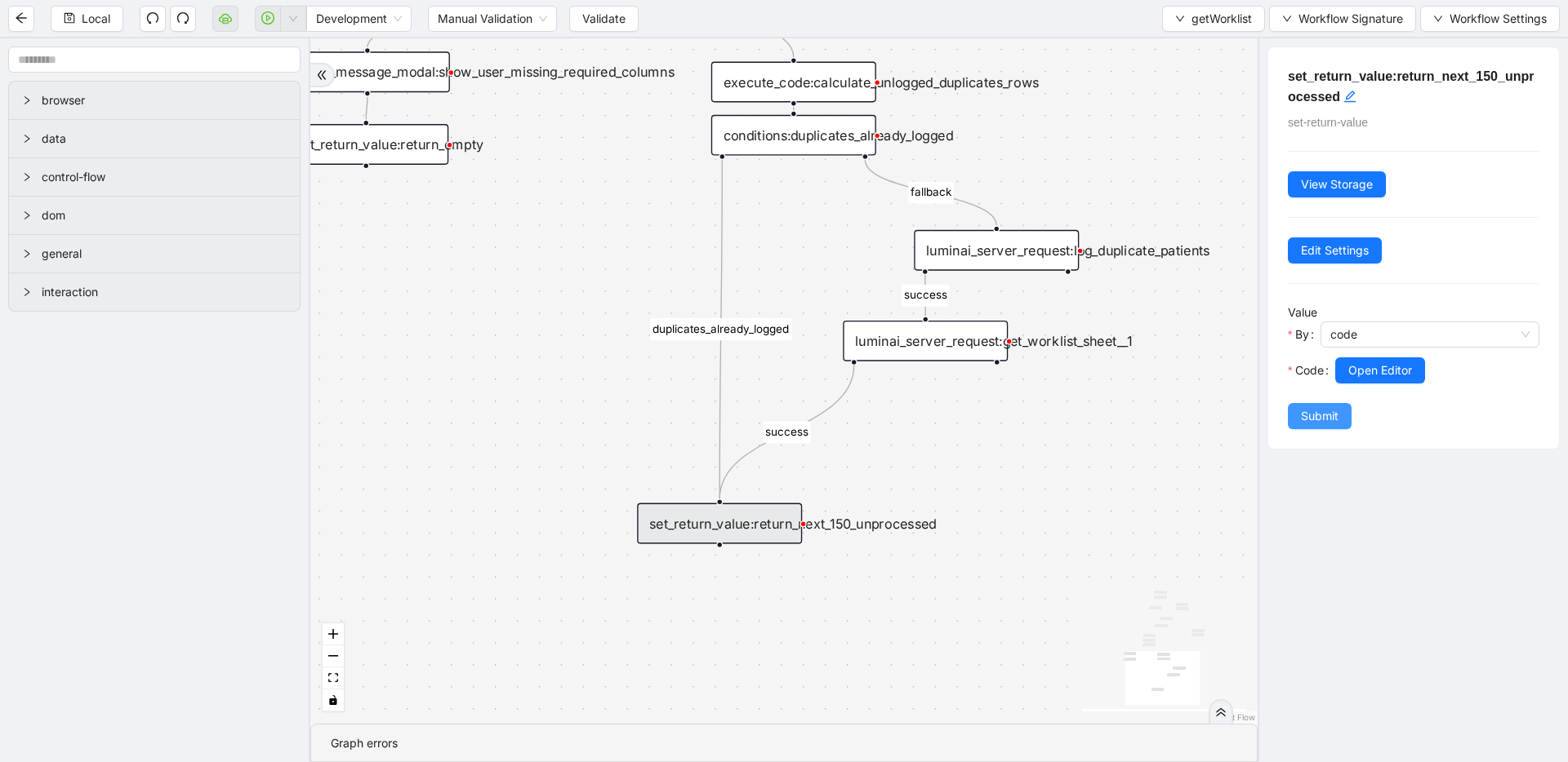
click at [1302, 417] on span "Submit" at bounding box center [1319, 416] width 37 height 18
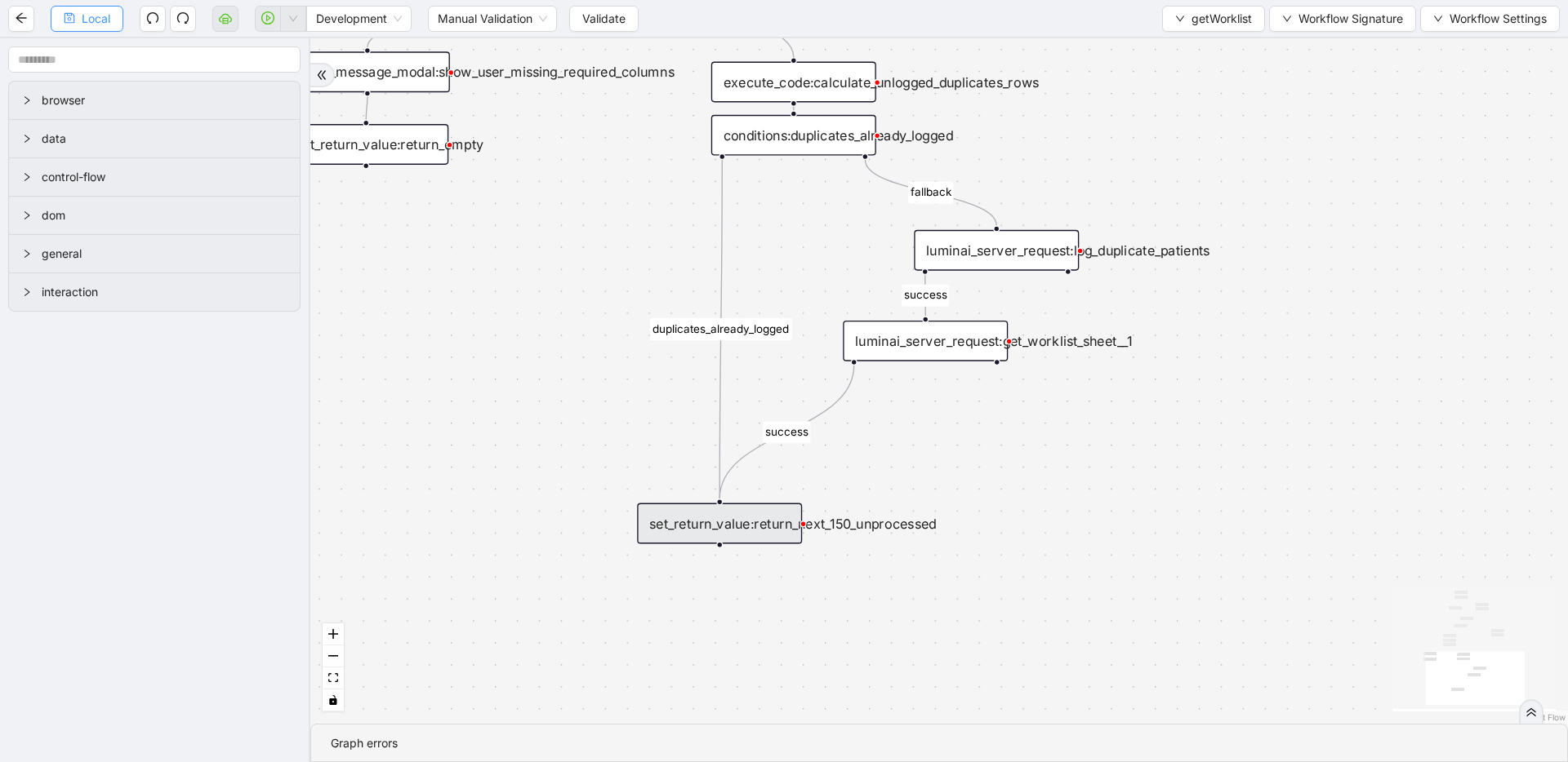
click at [86, 13] on span "Local" at bounding box center [96, 18] width 29 height 18
